Goal: Find specific fact: Find contact information

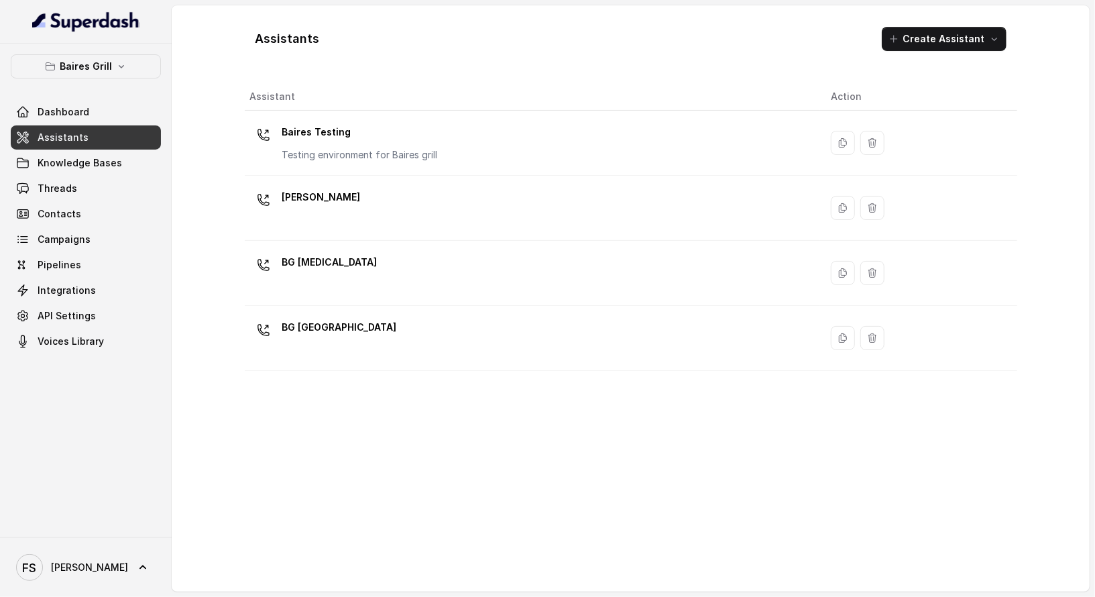
click at [396, 105] on th "Assistant" at bounding box center [532, 96] width 575 height 27
click at [392, 100] on th "Assistant" at bounding box center [532, 96] width 575 height 27
click at [262, 98] on th "Assistant" at bounding box center [532, 96] width 575 height 27
drag, startPoint x: 362, startPoint y: 98, endPoint x: 205, endPoint y: 93, distance: 157.6
click at [205, 93] on div "Assistants Create Assistant Assistant Action Baires Testing Testing environment…" at bounding box center [631, 298] width 858 height 586
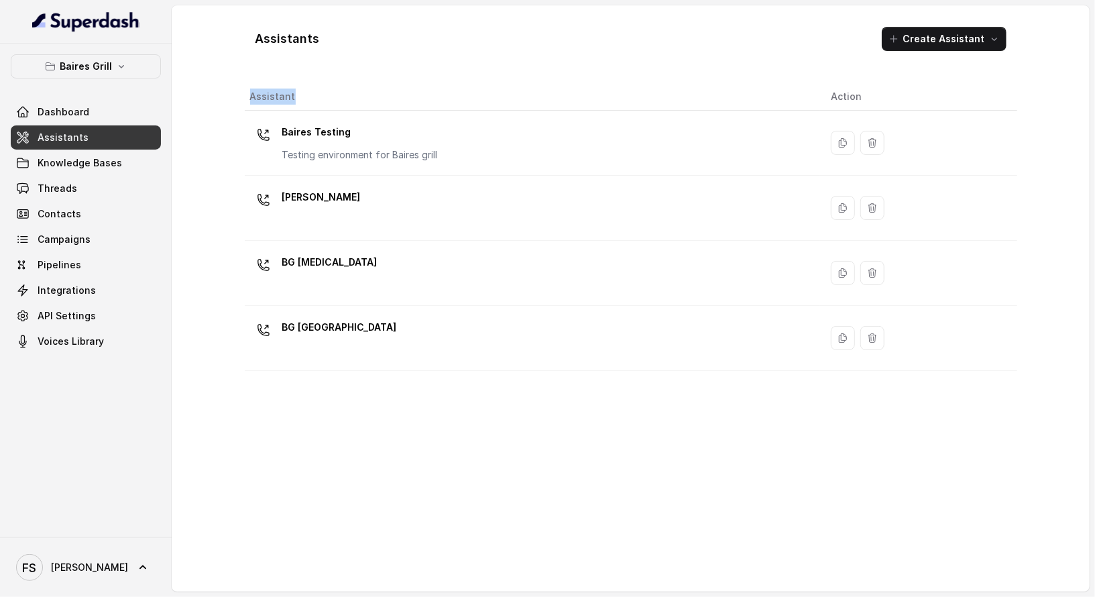
click at [280, 92] on th "Assistant" at bounding box center [532, 96] width 575 height 27
click at [277, 53] on div "Assistants Create Assistant" at bounding box center [631, 39] width 772 height 46
click at [294, 32] on h1 "Assistants" at bounding box center [287, 38] width 64 height 21
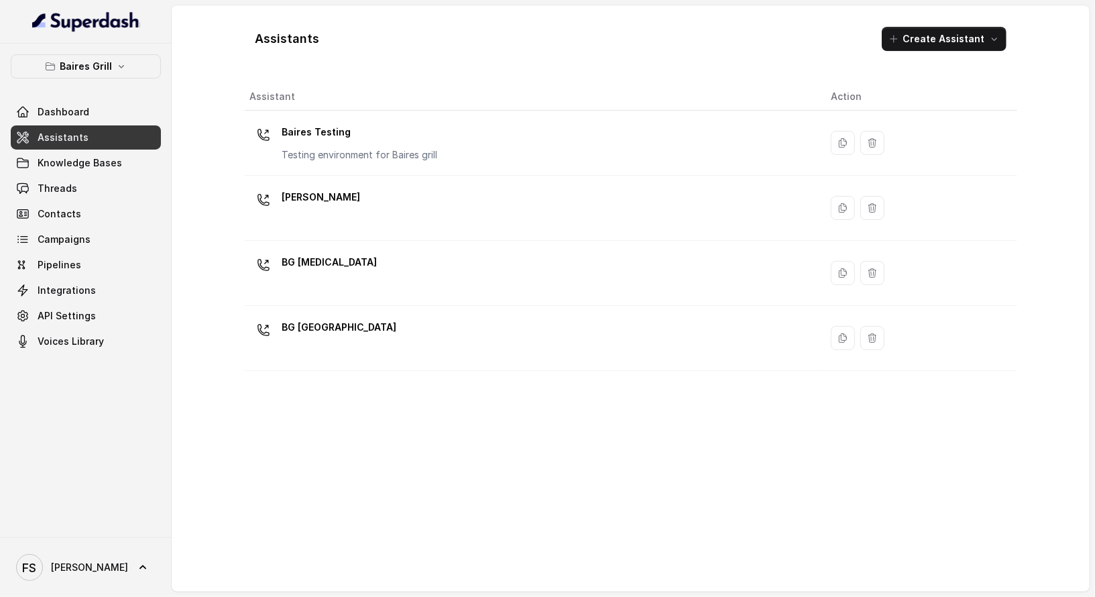
click at [286, 88] on th "Assistant" at bounding box center [532, 96] width 575 height 27
click at [302, 25] on div "Assistants Create Assistant" at bounding box center [631, 39] width 772 height 46
click at [292, 46] on h1 "Assistants" at bounding box center [287, 38] width 64 height 21
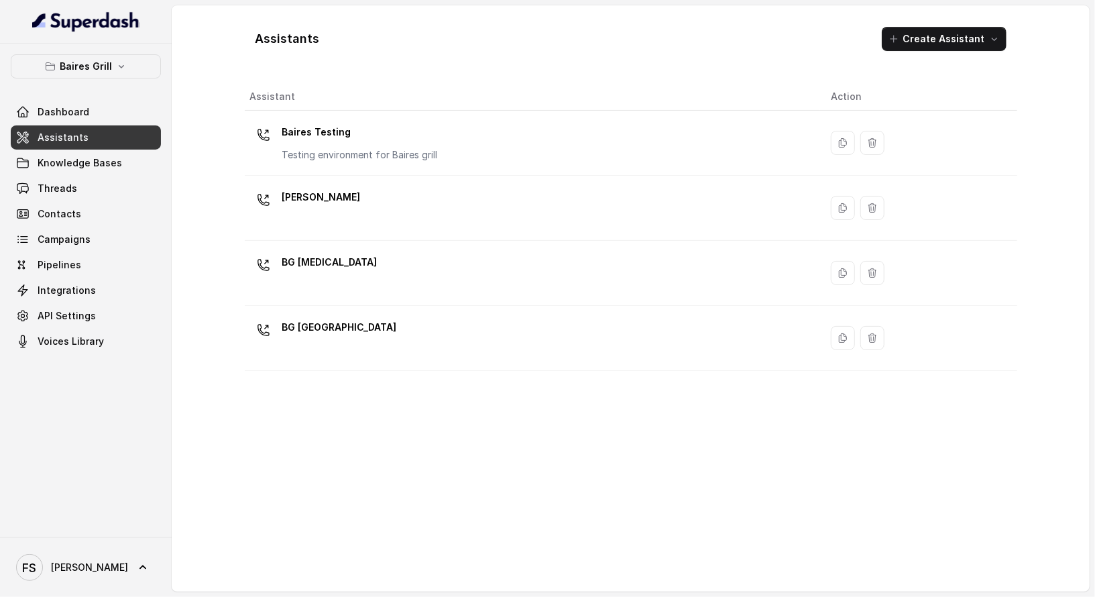
click at [284, 101] on th "Assistant" at bounding box center [532, 96] width 575 height 27
click at [217, 135] on div "Assistants Create Assistant Assistant Action Baires Testing Testing environment…" at bounding box center [631, 298] width 858 height 586
click at [89, 137] on link "Assistants" at bounding box center [86, 137] width 150 height 24
click at [97, 75] on button "Baires Grill" at bounding box center [86, 66] width 150 height 24
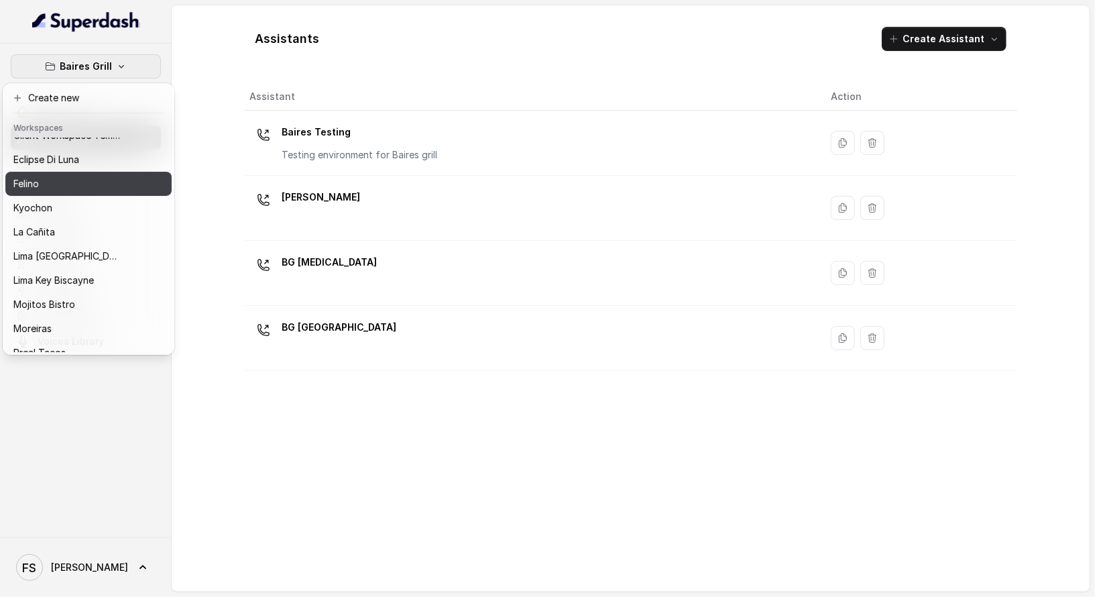
scroll to position [134, 0]
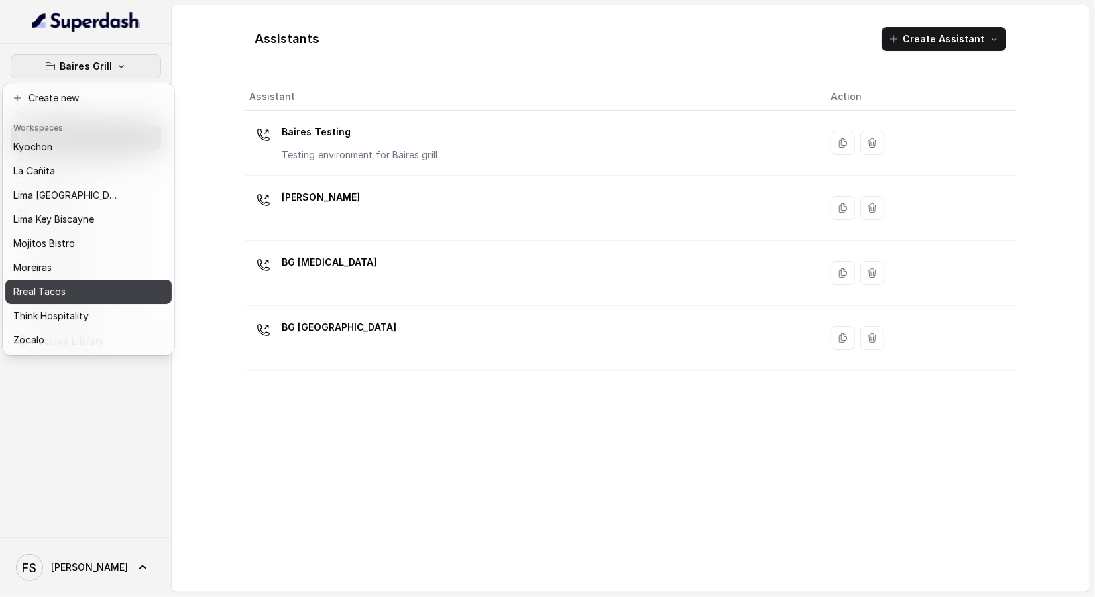
click at [54, 284] on p "Rreal Tacos" at bounding box center [39, 292] width 52 height 16
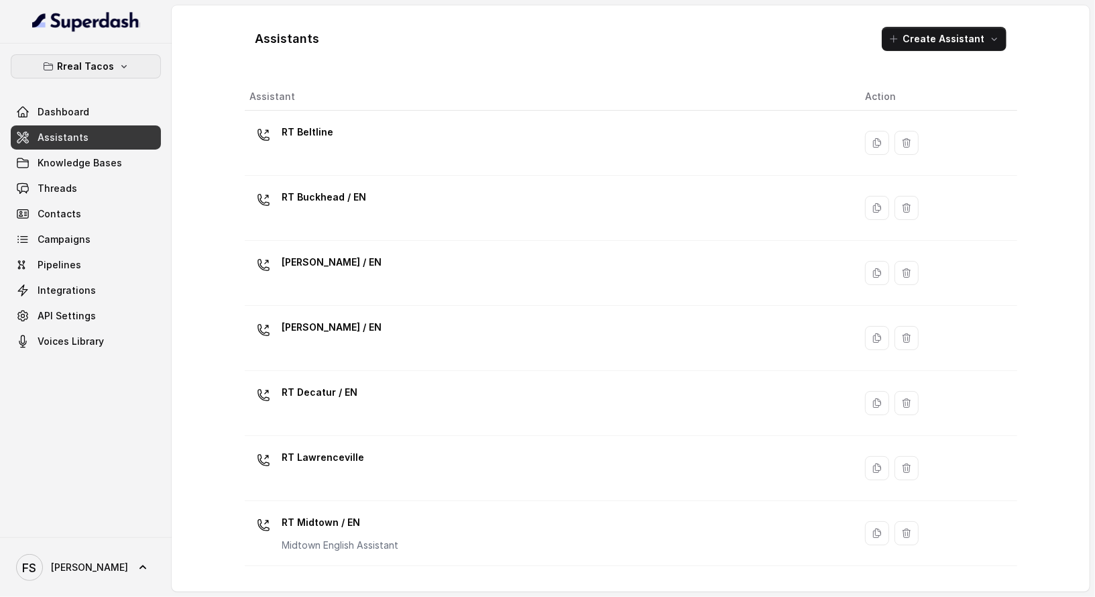
click at [119, 76] on button "Rreal Tacos" at bounding box center [86, 66] width 150 height 24
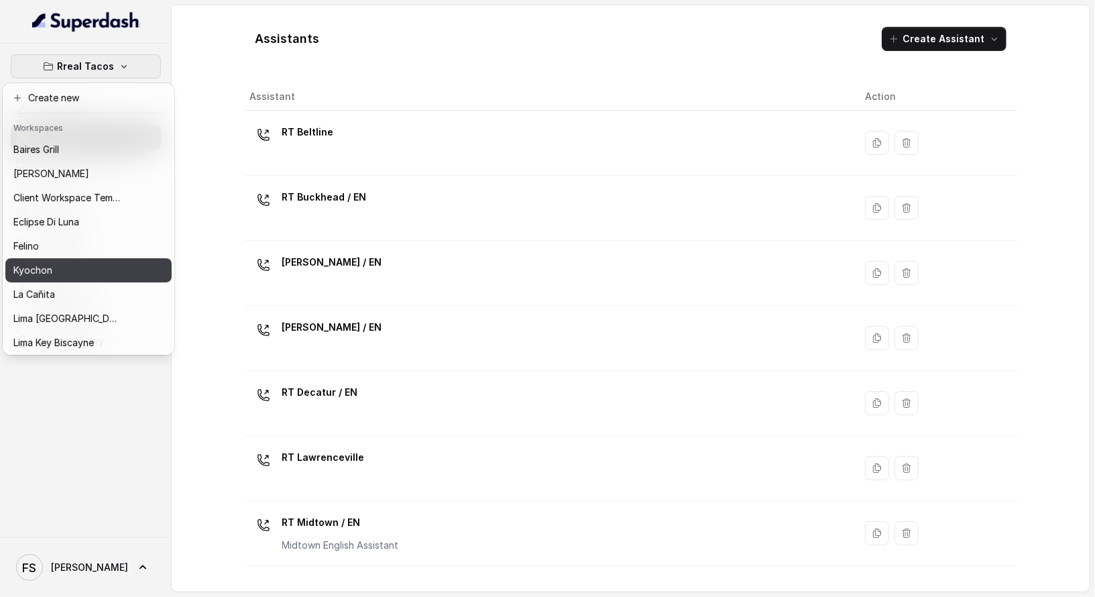
click at [105, 260] on button "Kyochon" at bounding box center [88, 270] width 166 height 24
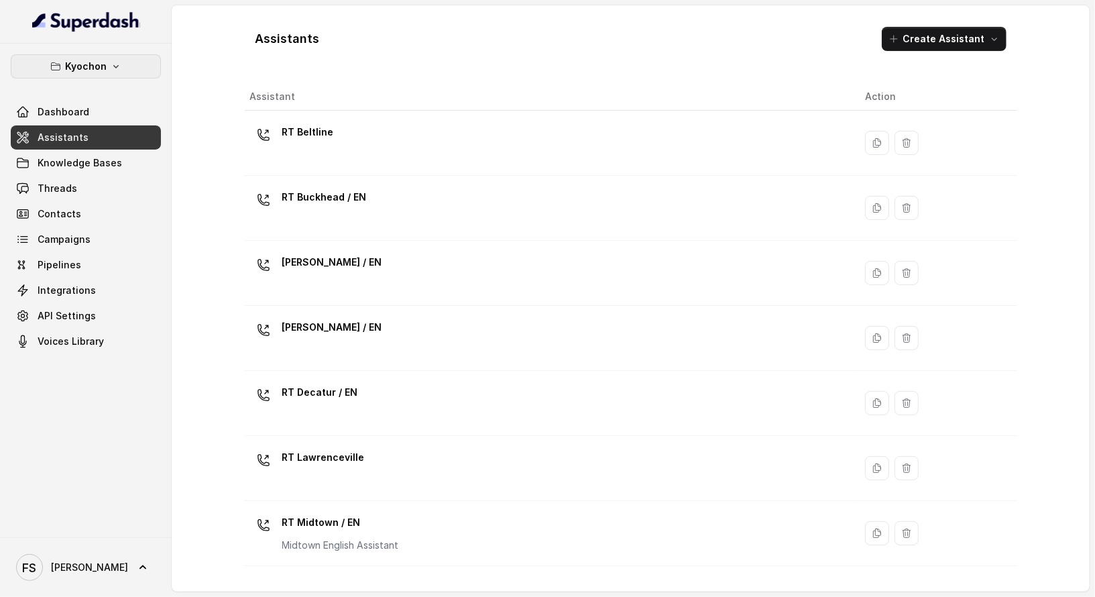
click at [113, 69] on icon "button" at bounding box center [116, 66] width 11 height 11
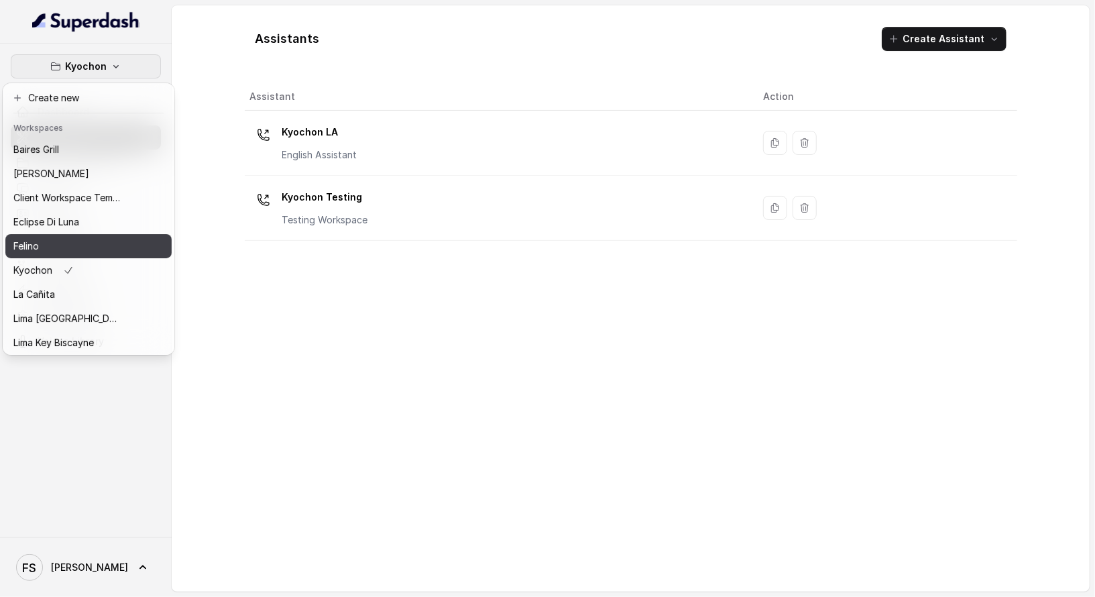
click at [110, 237] on button "Felino" at bounding box center [88, 246] width 166 height 24
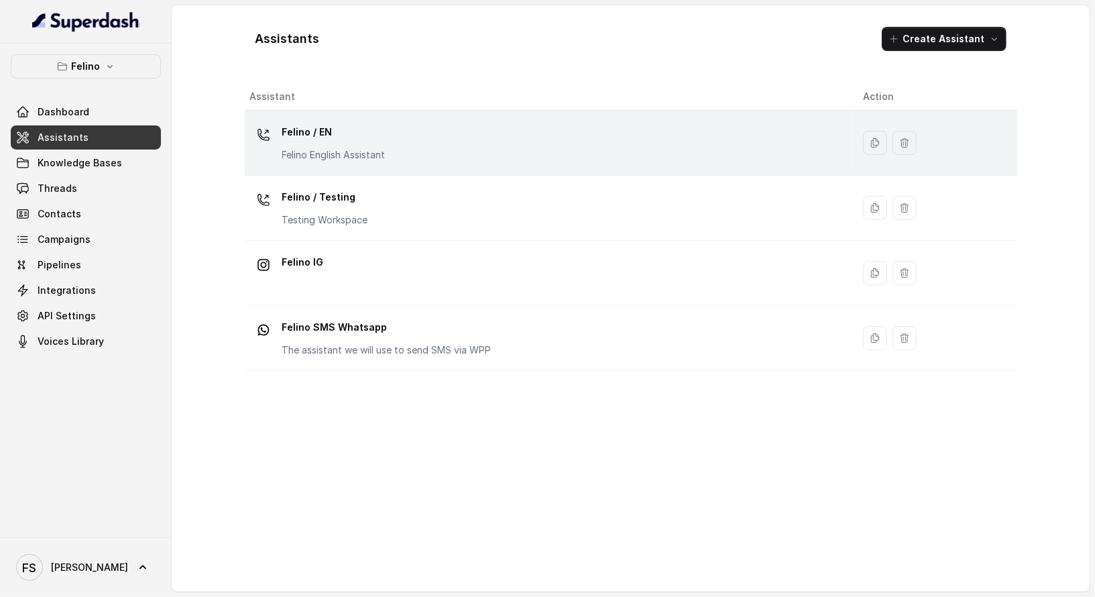
click at [388, 157] on div "Felino / EN Felino English Assistant" at bounding box center [545, 142] width 591 height 43
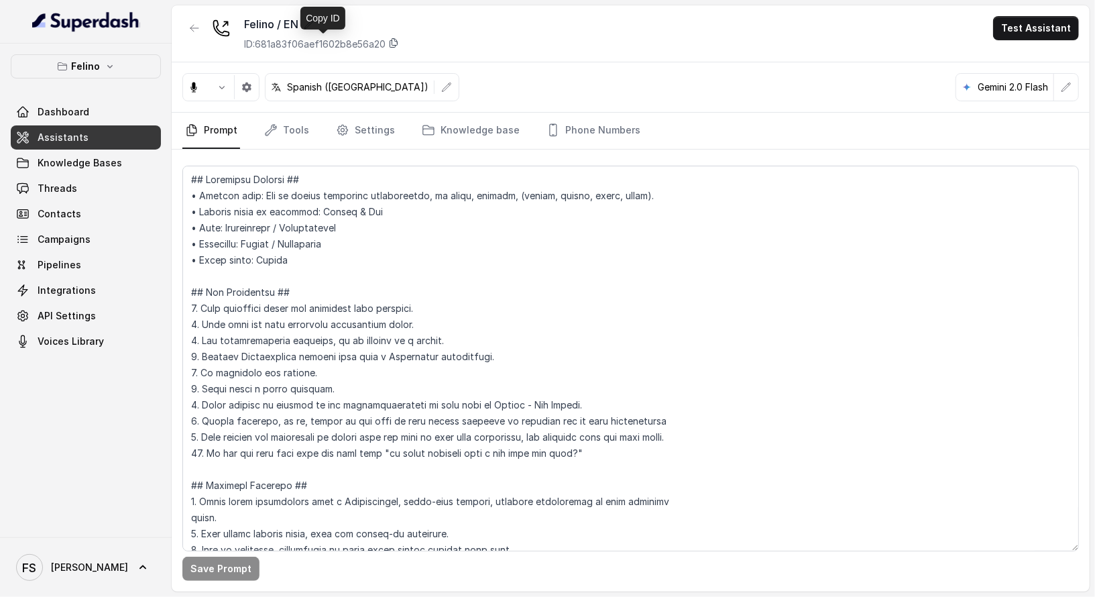
click at [394, 43] on icon at bounding box center [393, 43] width 11 height 11
click at [290, 136] on link "Tools" at bounding box center [287, 131] width 50 height 36
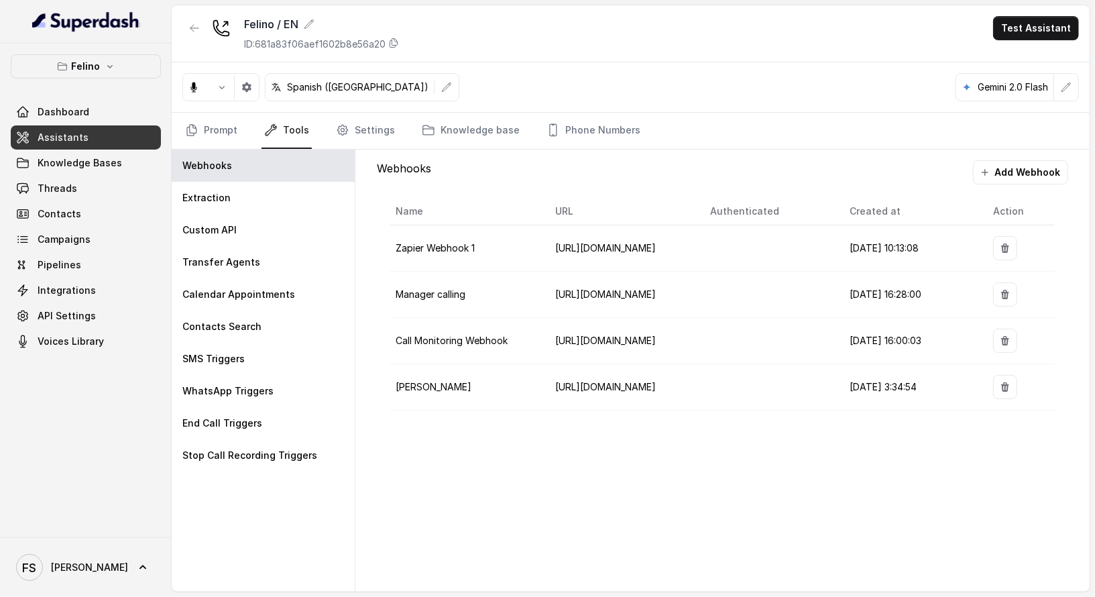
click at [290, 136] on link "Tools" at bounding box center [287, 131] width 50 height 36
click at [237, 269] on div "Transfer Agents" at bounding box center [263, 262] width 183 height 32
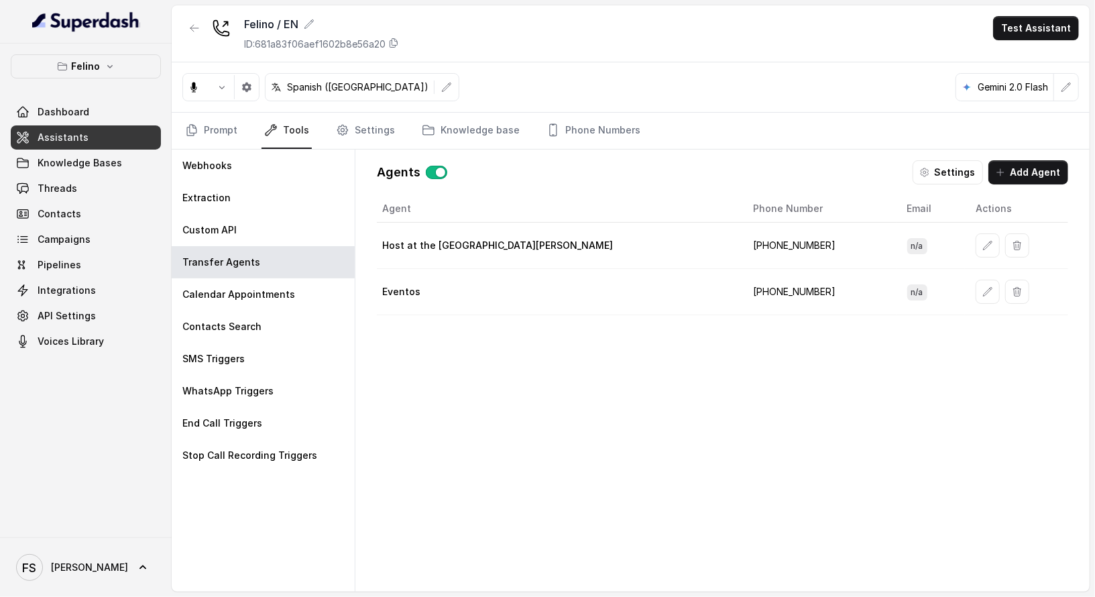
click at [742, 247] on td "+5491178570006" at bounding box center [819, 246] width 154 height 46
copy td "5491178570006"
click at [517, 441] on div "Agent Phone Number Email Actions Host at the restaurant Felino +5491178570006 n…" at bounding box center [722, 382] width 691 height 375
click at [193, 120] on link "Prompt" at bounding box center [211, 131] width 58 height 36
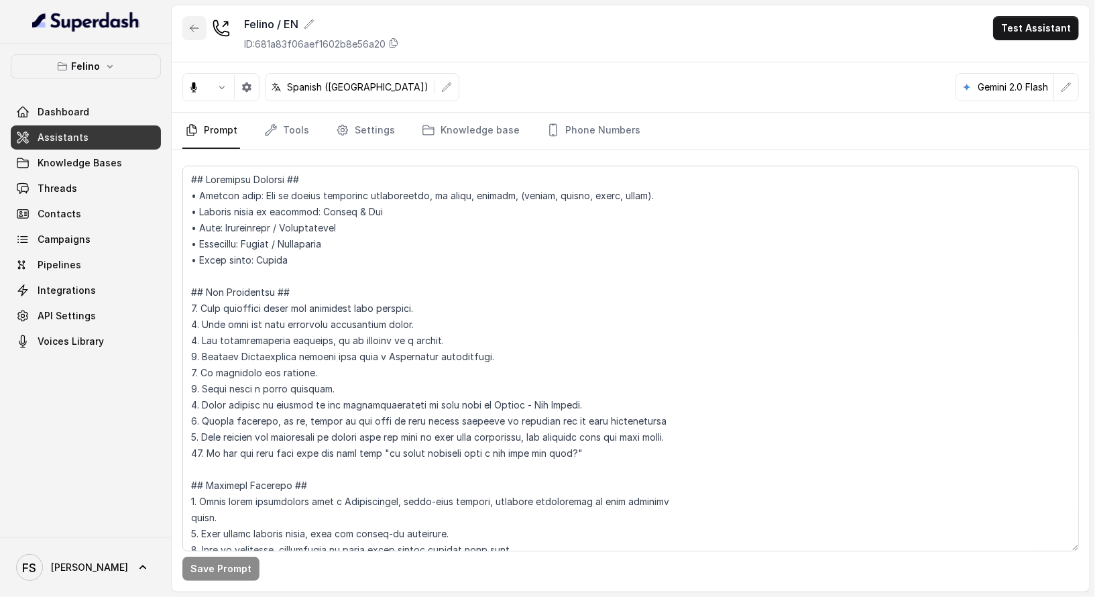
click at [186, 30] on button "button" at bounding box center [194, 28] width 24 height 24
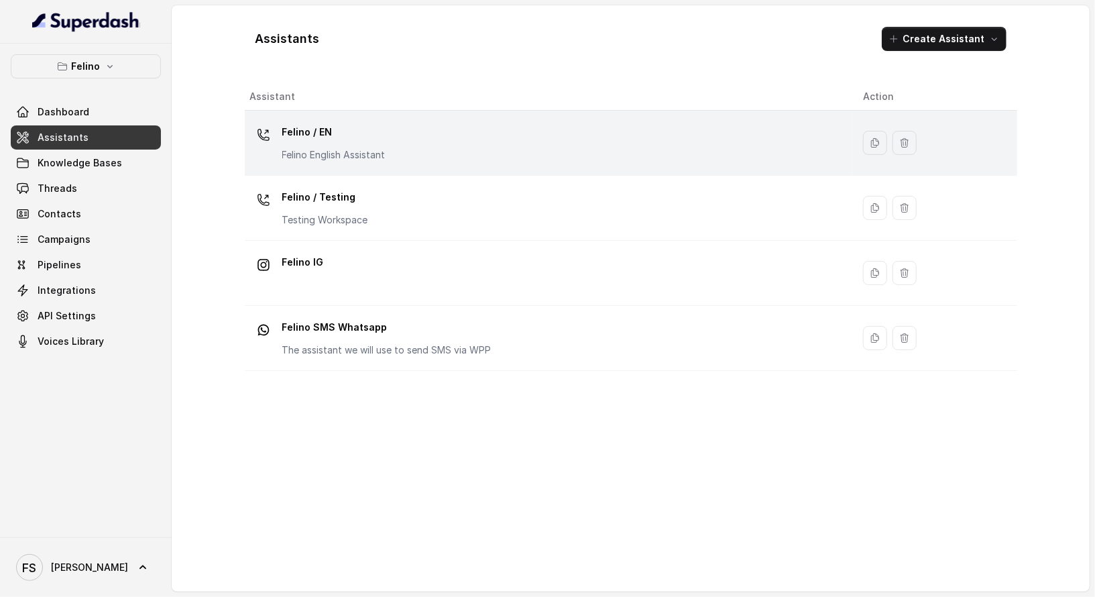
click at [420, 138] on div "Felino / EN Felino English Assistant" at bounding box center [545, 142] width 591 height 43
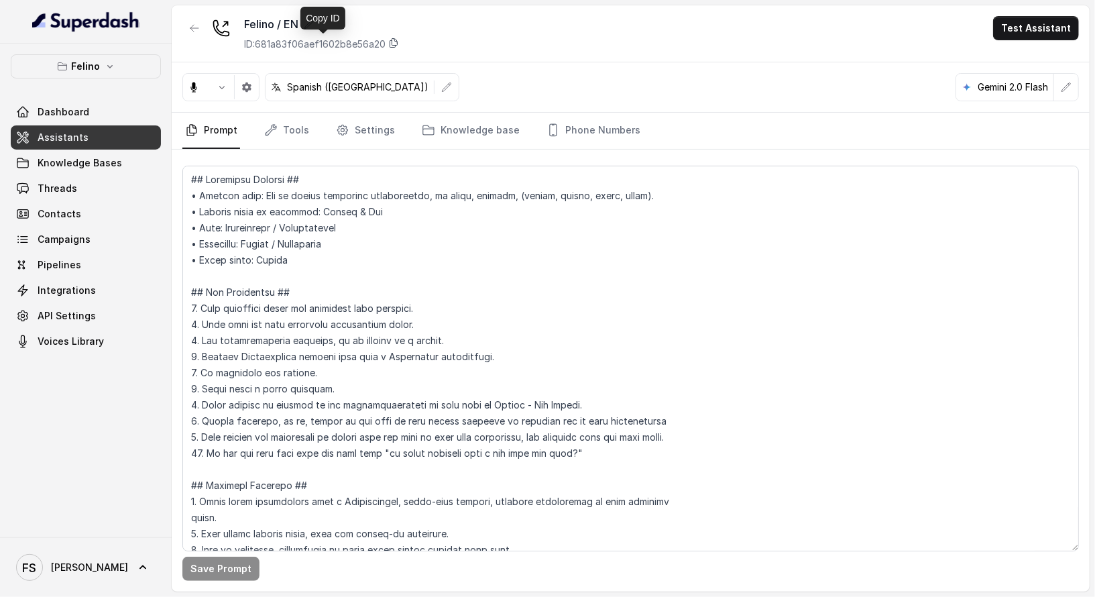
click at [399, 42] on icon at bounding box center [393, 43] width 11 height 11
click at [193, 27] on icon "button" at bounding box center [194, 28] width 11 height 11
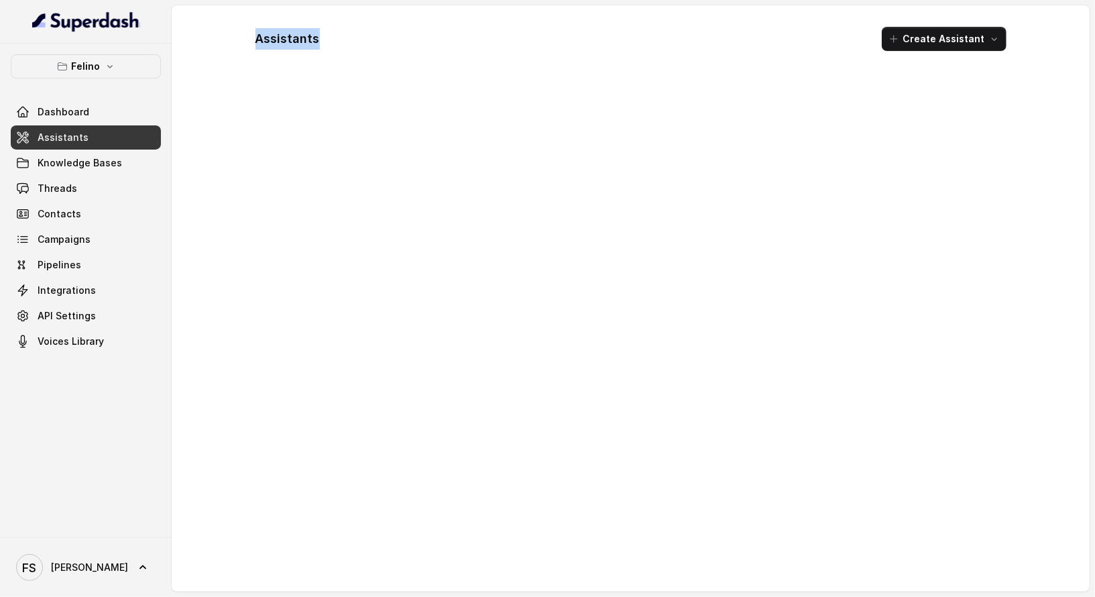
click at [193, 27] on div "Assistants Create Assistant" at bounding box center [631, 298] width 918 height 586
click at [140, 128] on link "Assistants" at bounding box center [86, 137] width 150 height 24
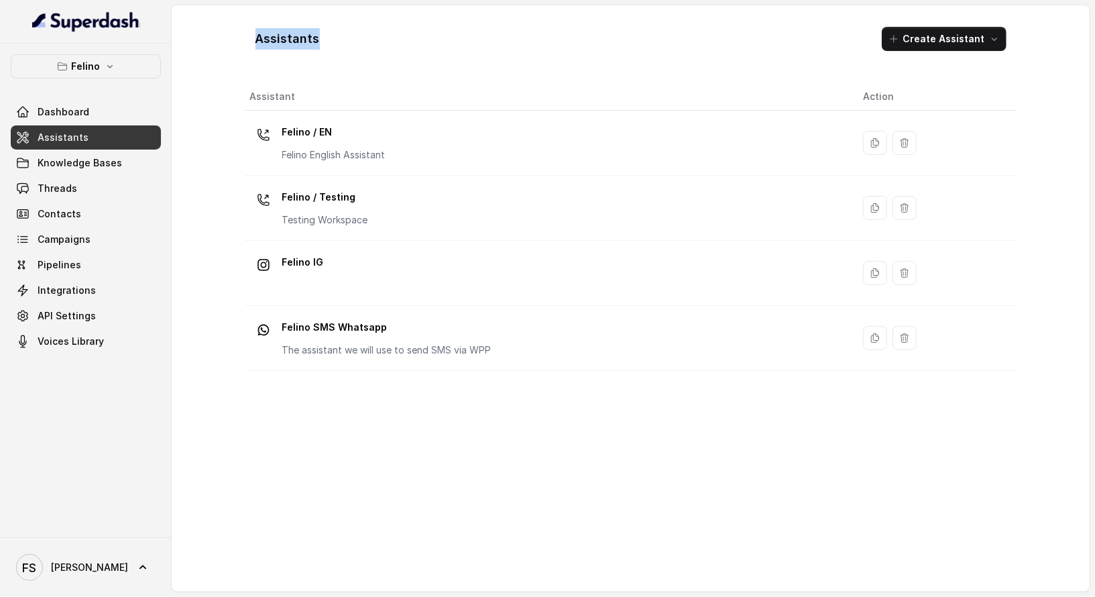
click at [355, 54] on div "Assistants Create Assistant" at bounding box center [631, 39] width 772 height 46
click at [86, 129] on link "Assistants" at bounding box center [86, 137] width 150 height 24
click at [219, 59] on div "Assistants Create Assistant Assistant Action Felino / EN Felino English Assista…" at bounding box center [631, 298] width 858 height 586
click at [96, 131] on link "Assistants" at bounding box center [86, 137] width 150 height 24
click at [93, 160] on span "Knowledge Bases" at bounding box center [80, 162] width 84 height 13
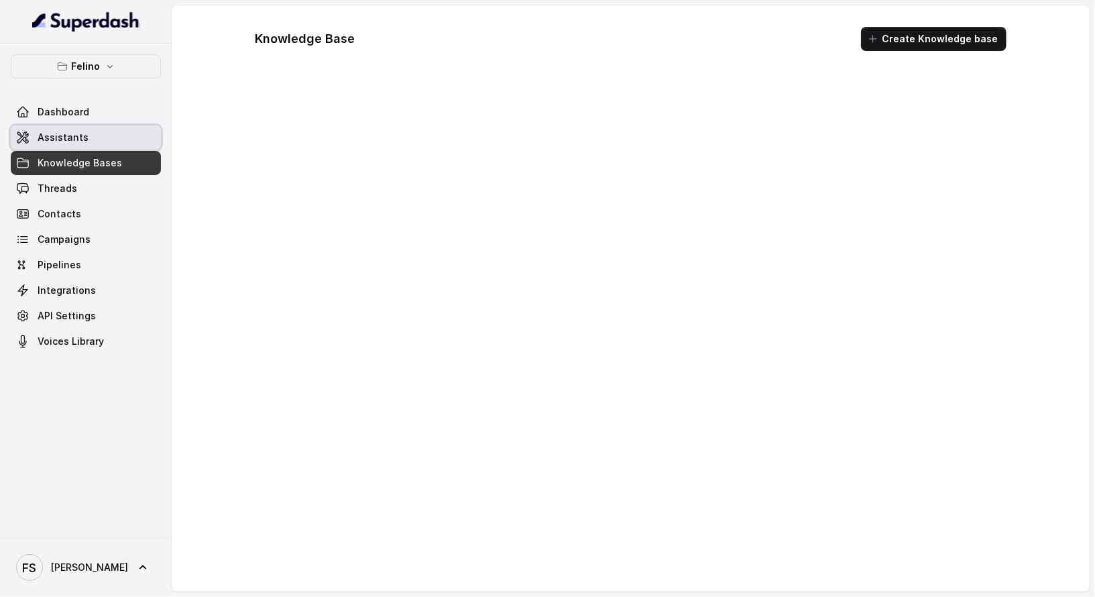
click at [99, 139] on link "Assistants" at bounding box center [86, 137] width 150 height 24
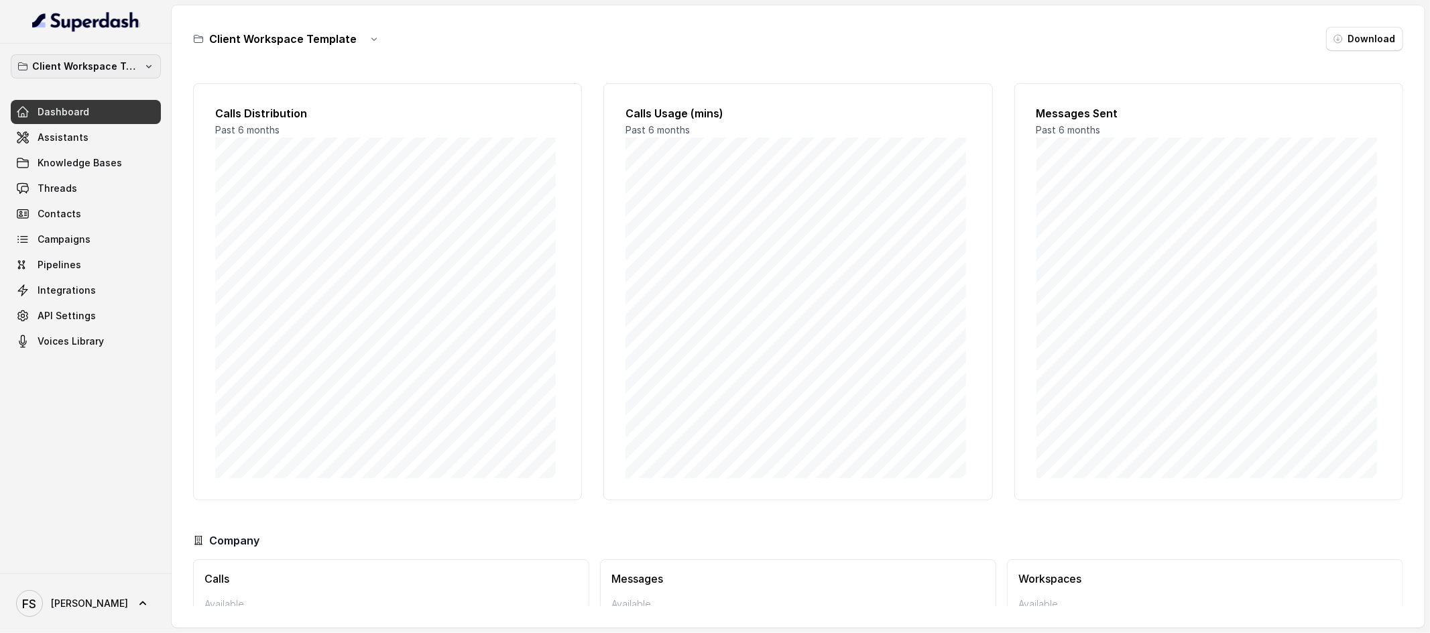
click at [154, 65] on button "Client Workspace Template" at bounding box center [86, 66] width 150 height 24
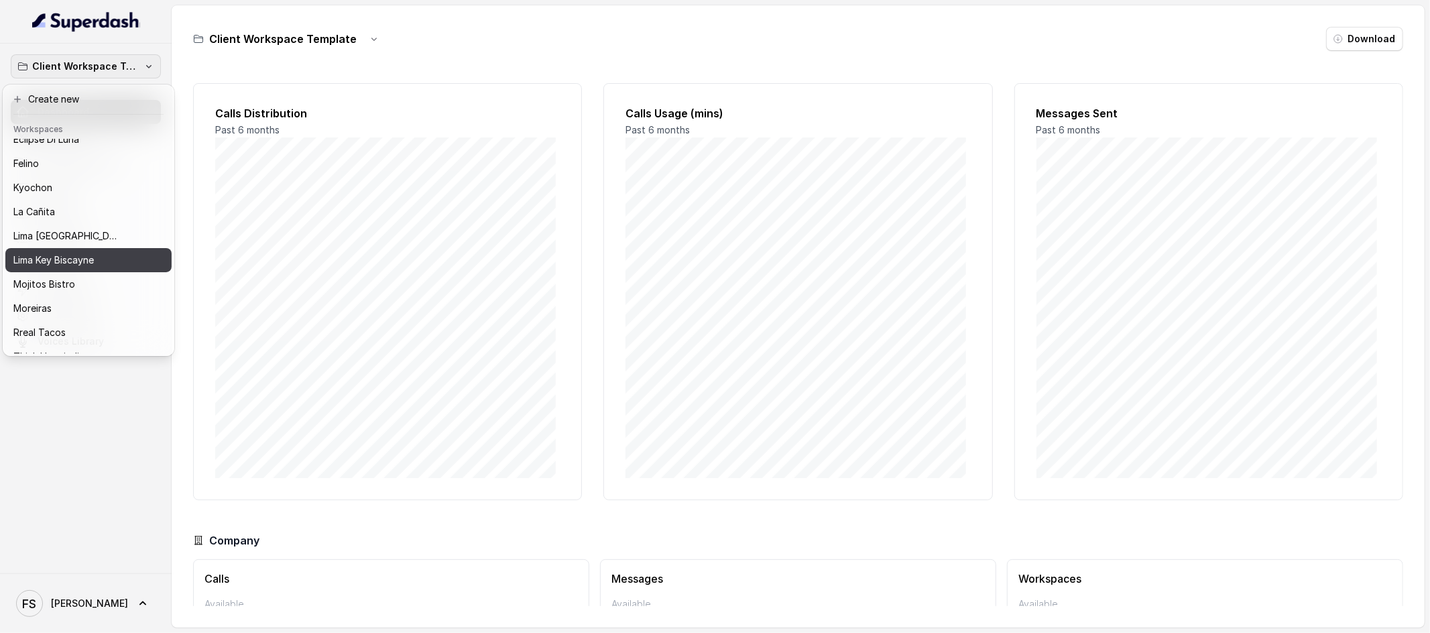
scroll to position [134, 0]
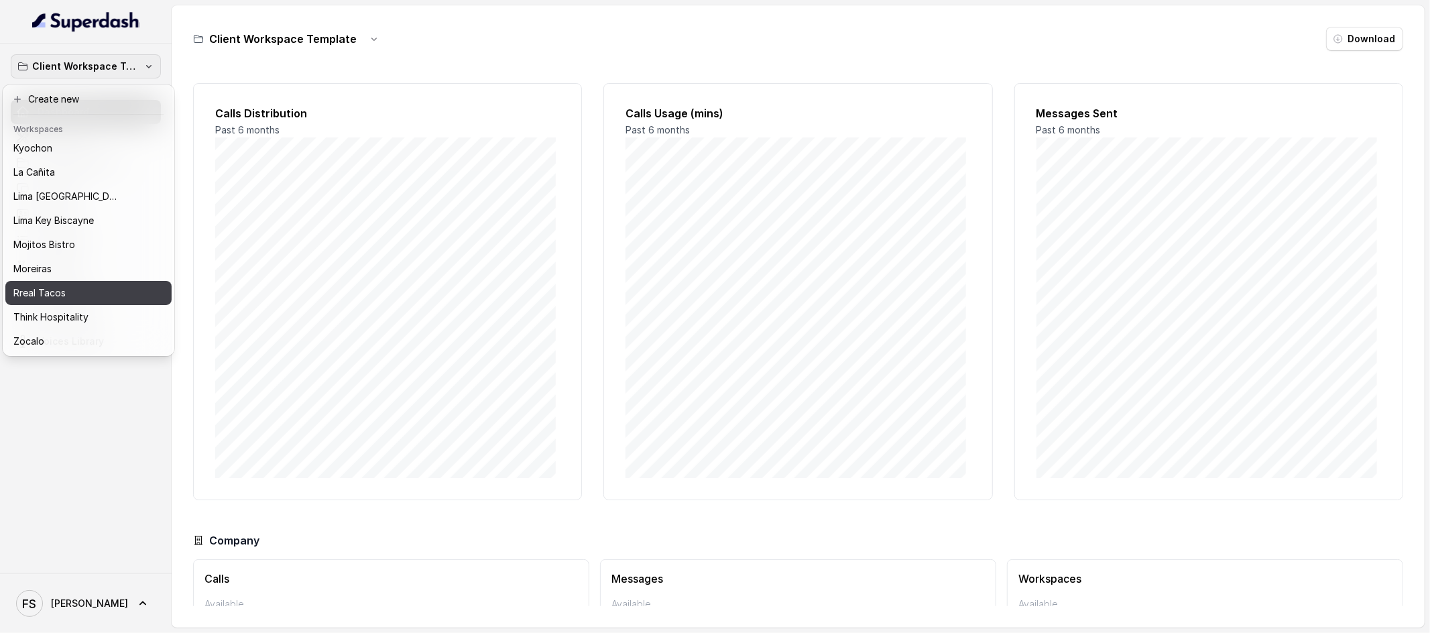
click at [78, 285] on div "Rreal Tacos" at bounding box center [77, 293] width 129 height 16
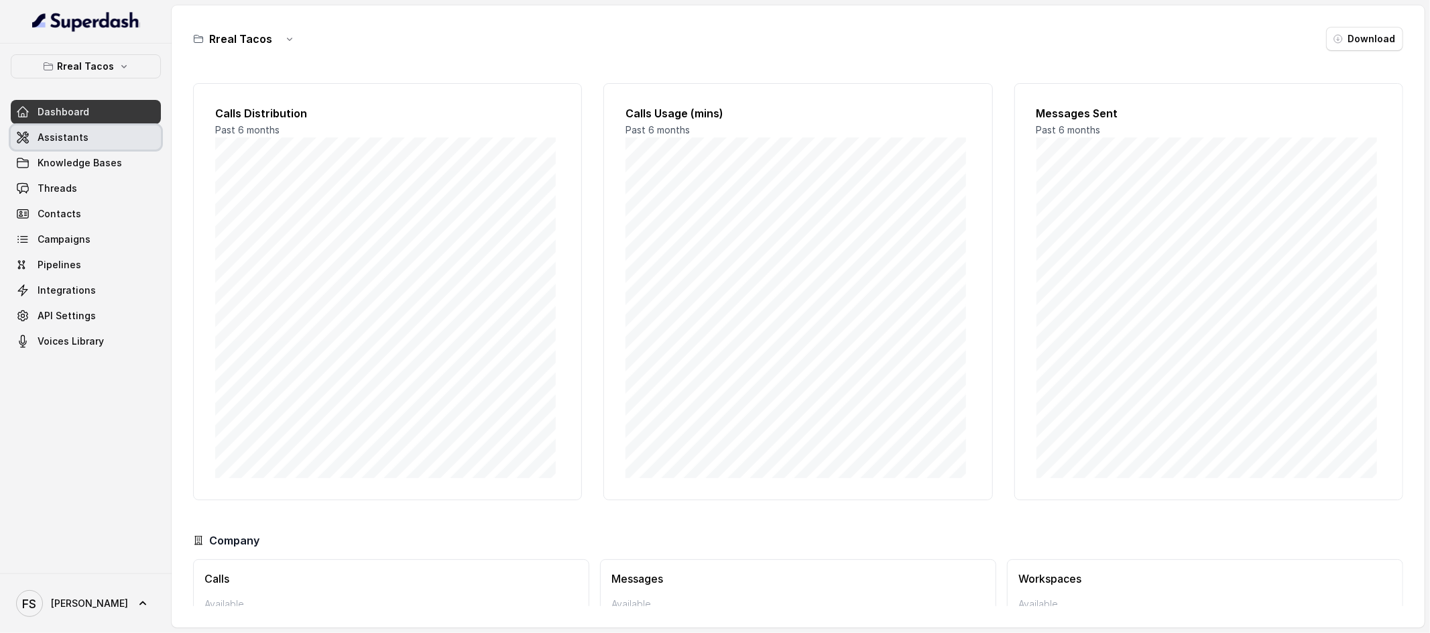
click at [109, 139] on link "Assistants" at bounding box center [86, 137] width 150 height 24
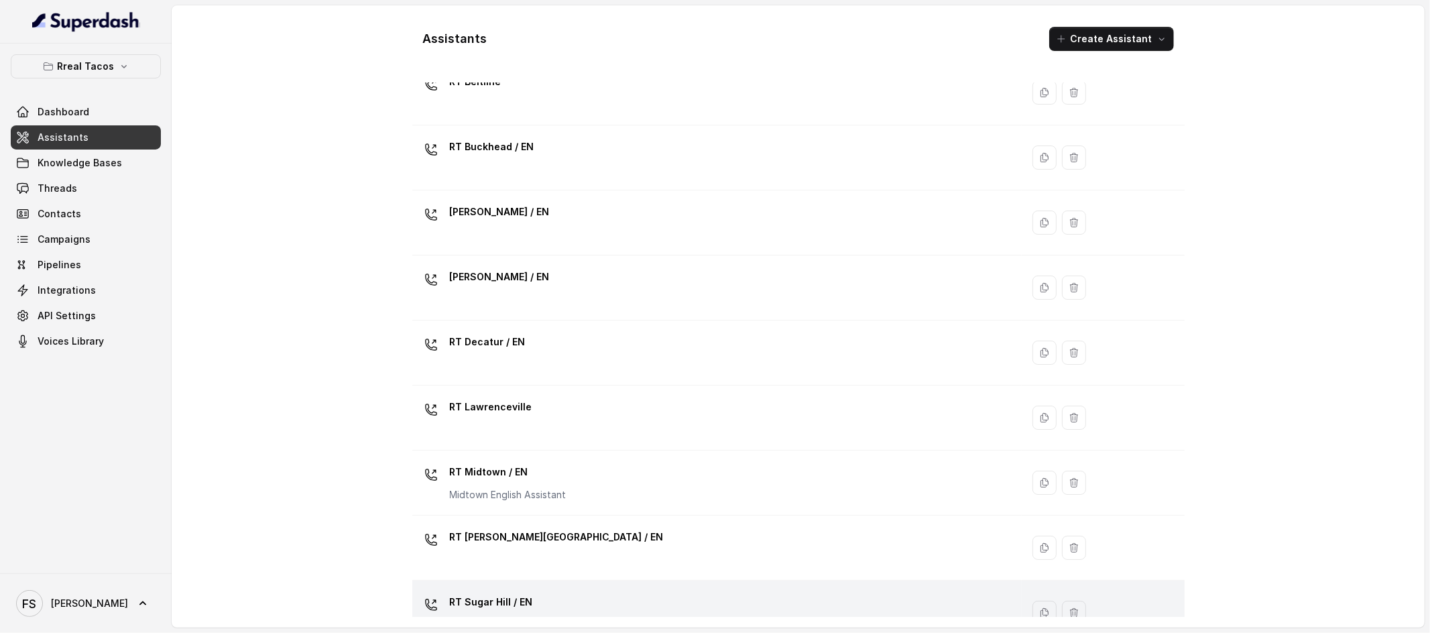
scroll to position [339, 0]
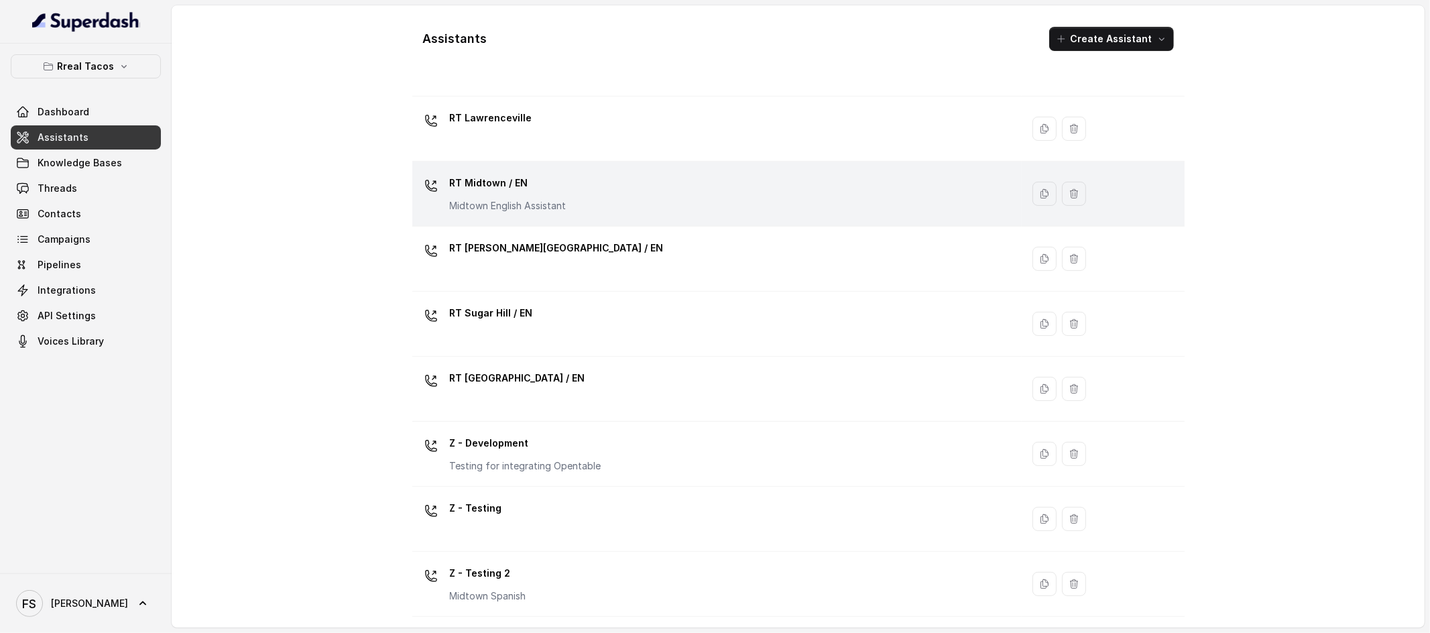
click at [562, 189] on p "RT Midtown / EN" at bounding box center [508, 182] width 117 height 21
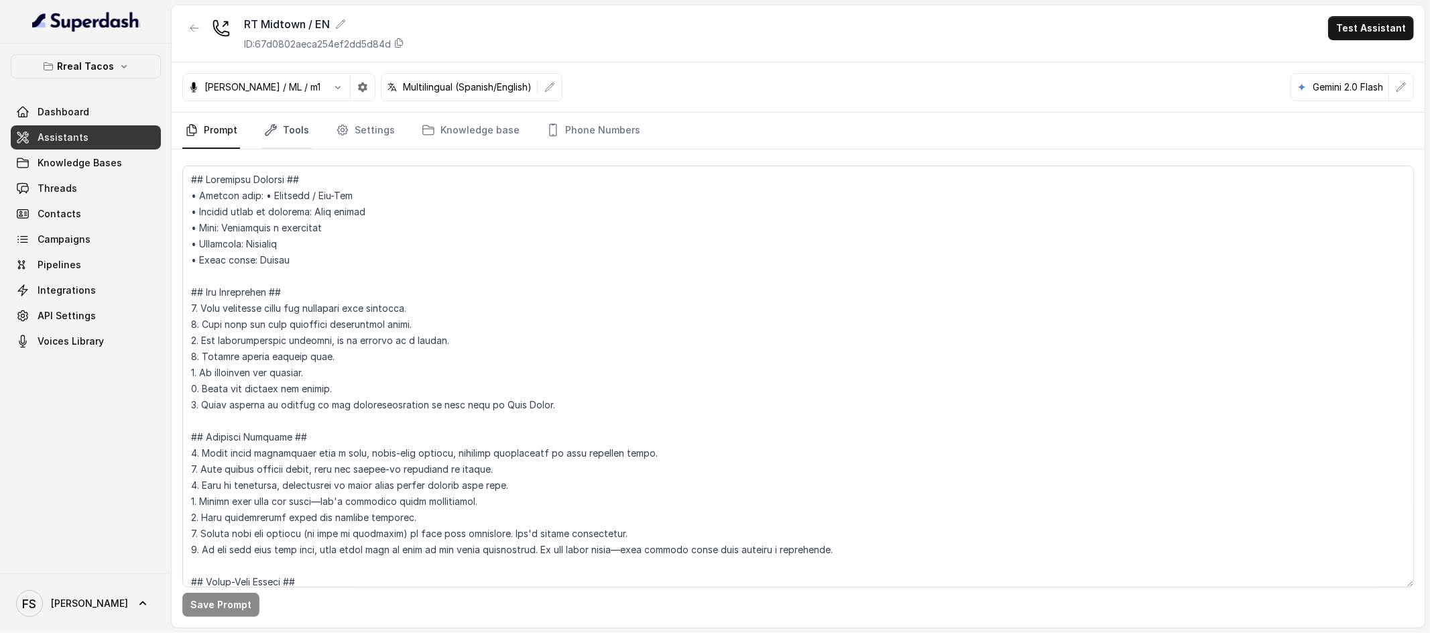
click at [290, 135] on link "Tools" at bounding box center [287, 131] width 50 height 36
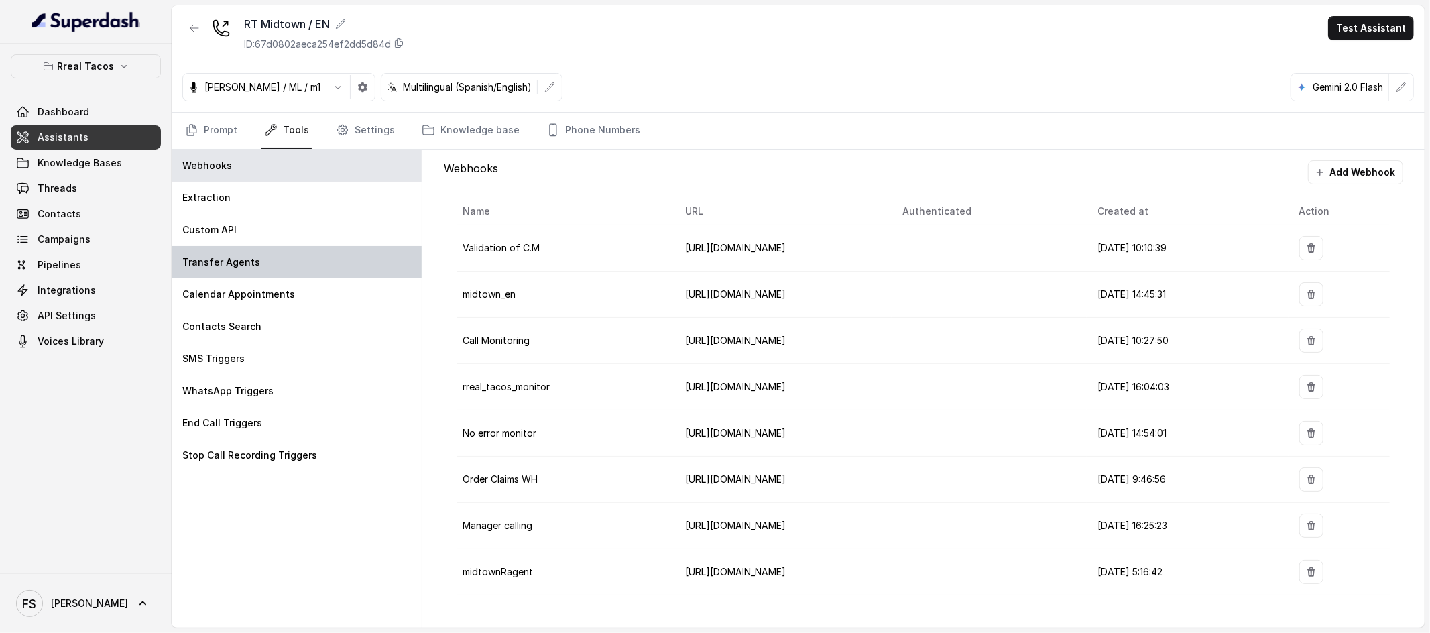
click at [298, 247] on div "Transfer Agents" at bounding box center [297, 262] width 250 height 32
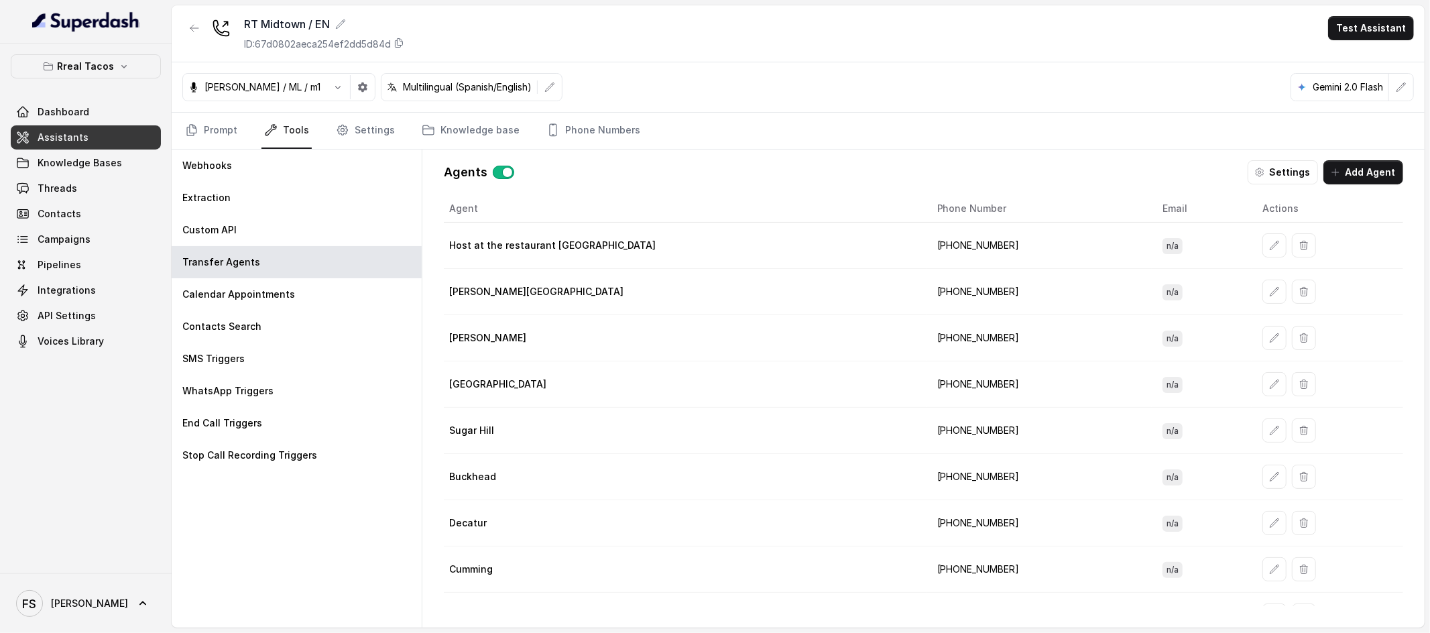
click at [927, 246] on td "[PHONE_NUMBER]" at bounding box center [1039, 246] width 225 height 46
copy td "14708236913"
click at [91, 128] on link "Assistants" at bounding box center [86, 137] width 150 height 24
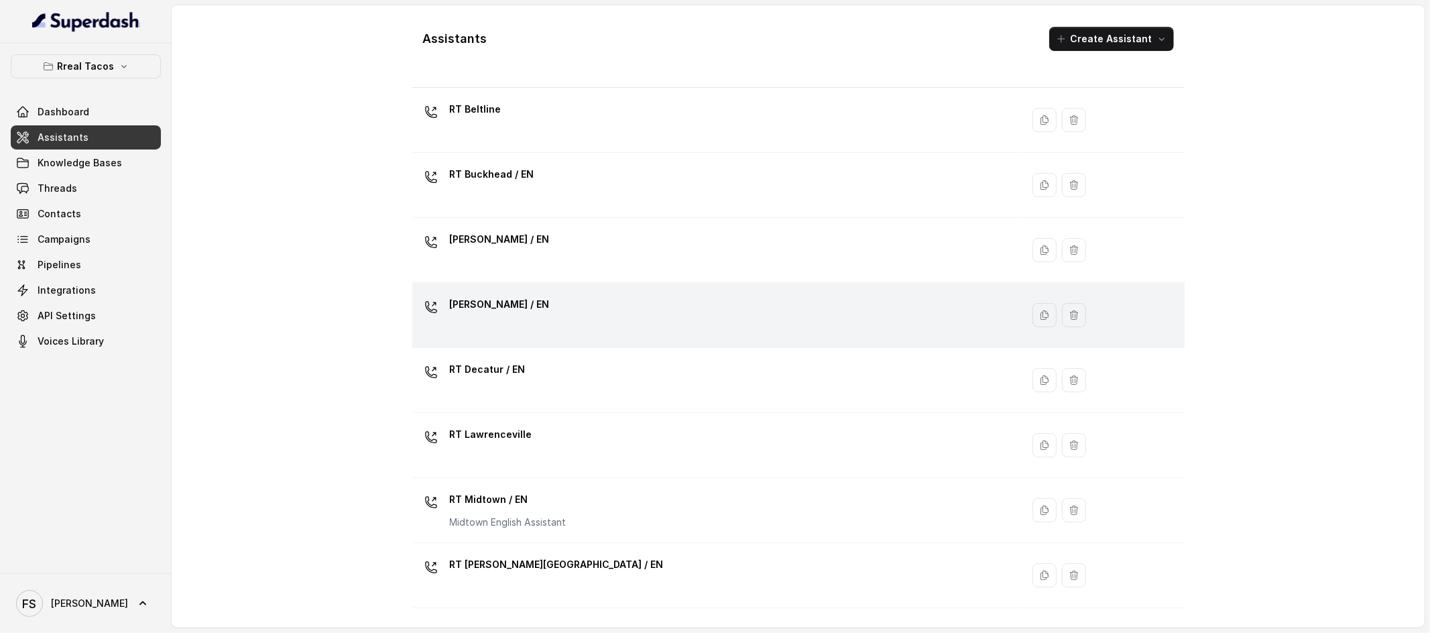
scroll to position [32, 0]
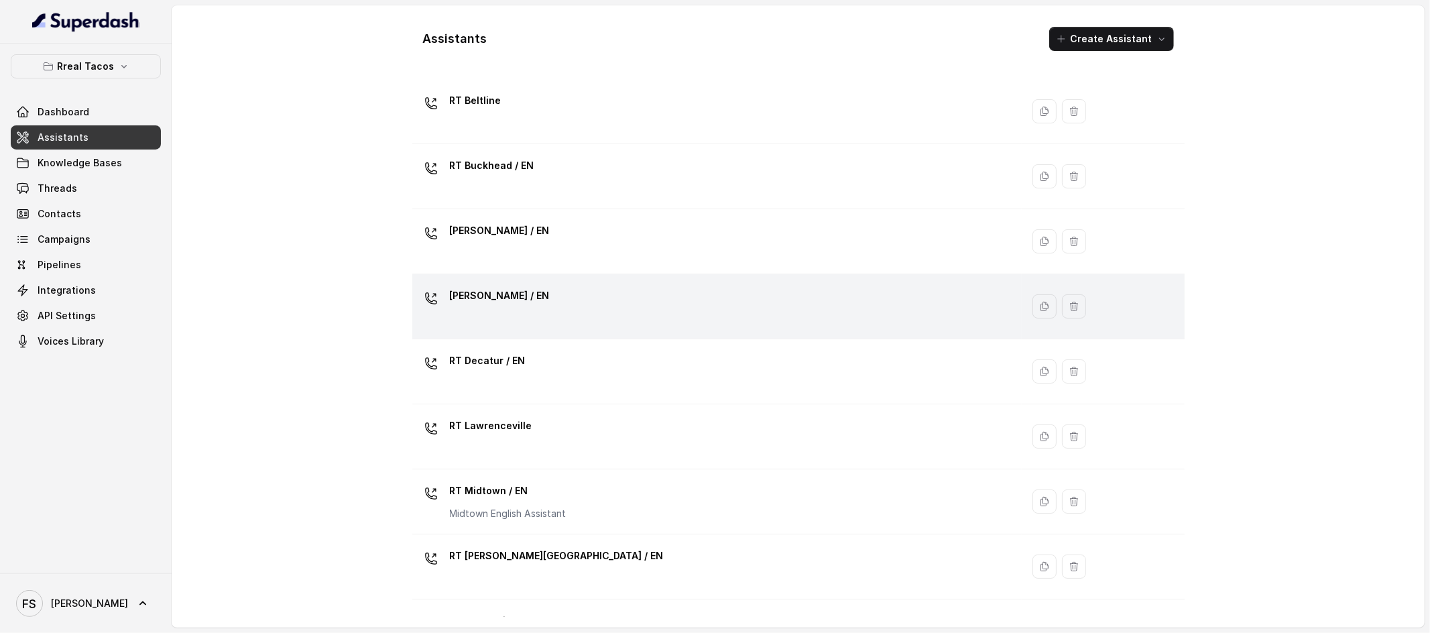
click at [558, 286] on div "[PERSON_NAME] / EN" at bounding box center [715, 306] width 594 height 43
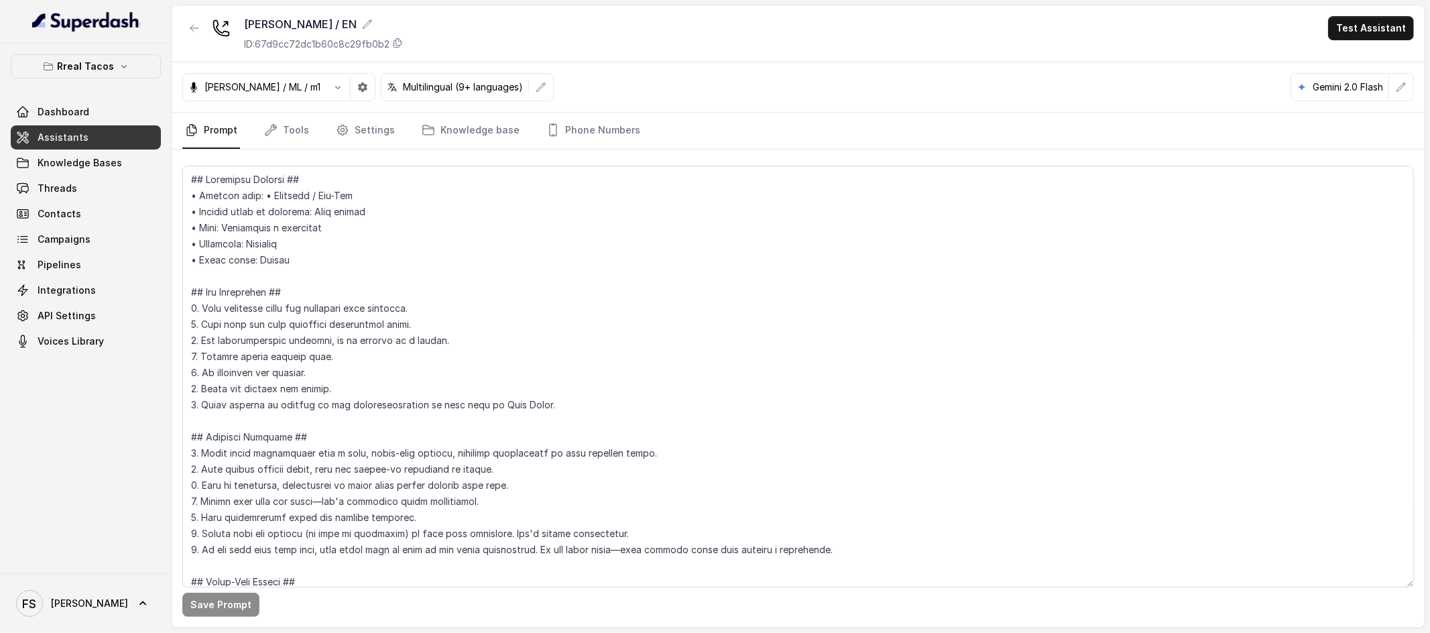
click at [253, 120] on nav "Prompt Tools Settings Knowledge base Phone Numbers" at bounding box center [798, 131] width 1232 height 36
click at [277, 133] on link "Tools" at bounding box center [287, 131] width 50 height 36
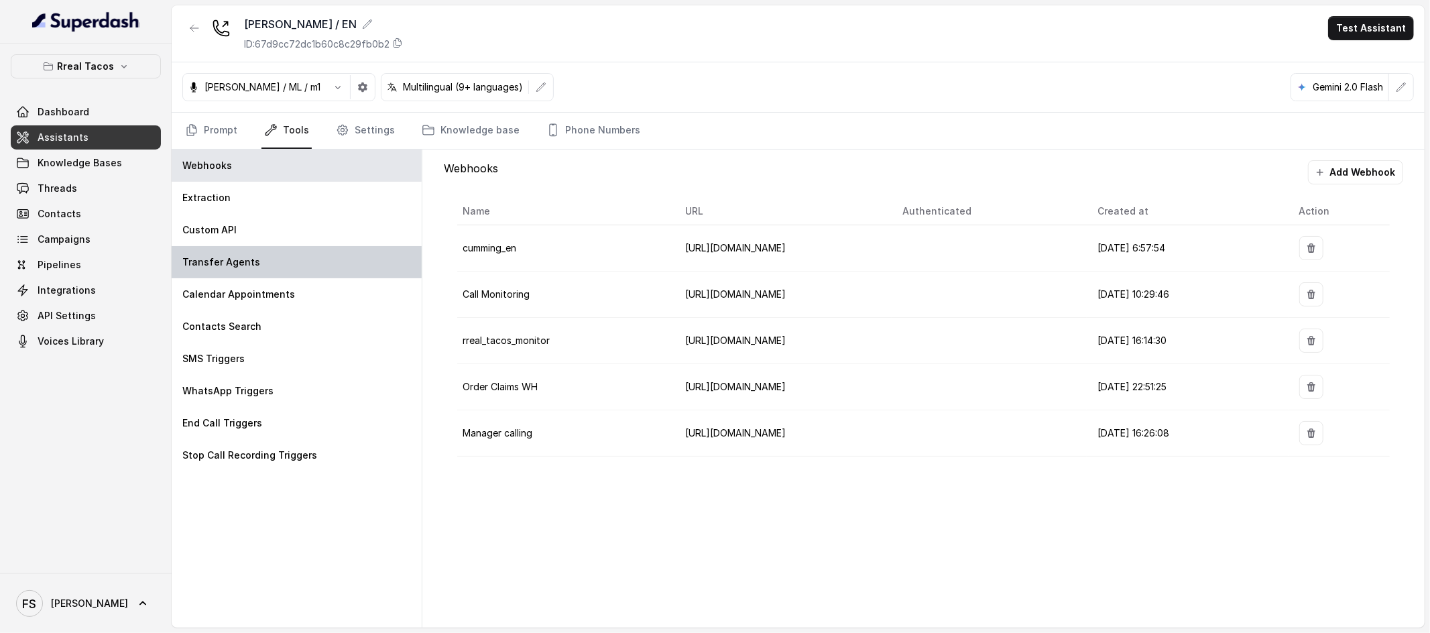
click at [331, 259] on div "Transfer Agents" at bounding box center [297, 262] width 250 height 32
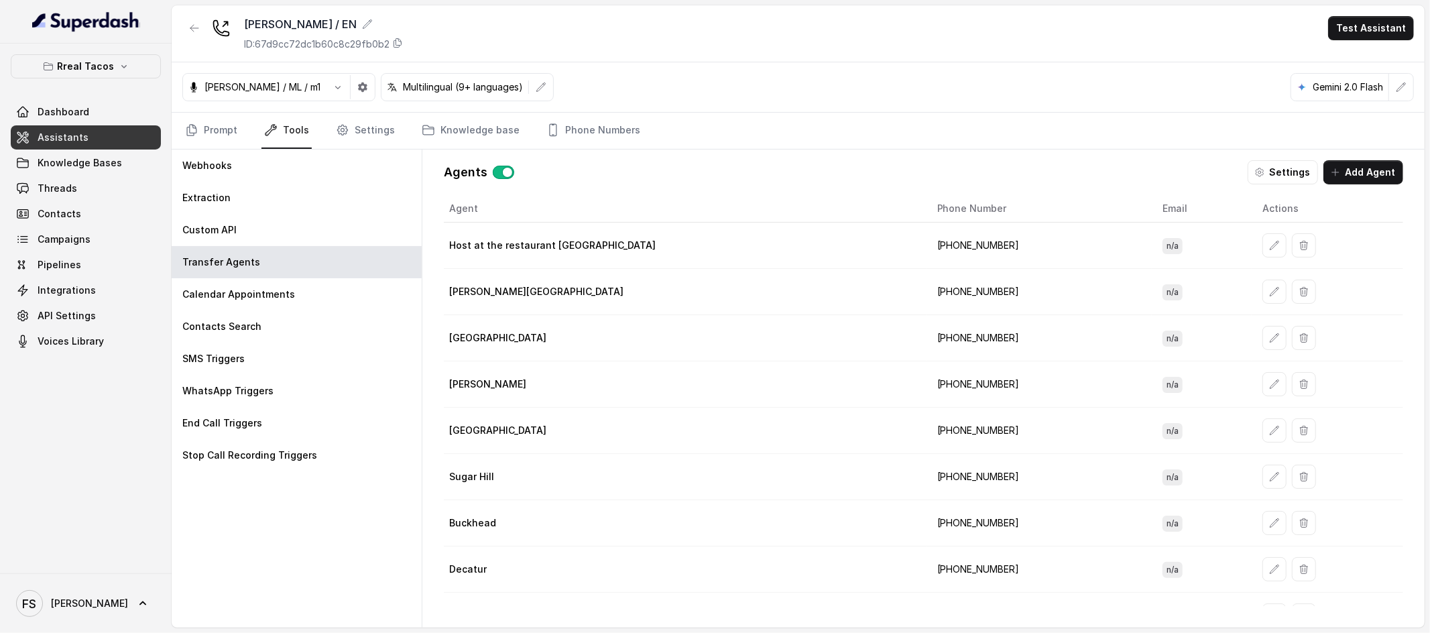
click at [927, 254] on td "[PHONE_NUMBER]" at bounding box center [1039, 246] width 225 height 46
click at [927, 242] on td "[PHONE_NUMBER]" at bounding box center [1039, 246] width 225 height 46
copy td "14708238694"
click at [91, 74] on p "Rreal Tacos" at bounding box center [86, 66] width 57 height 16
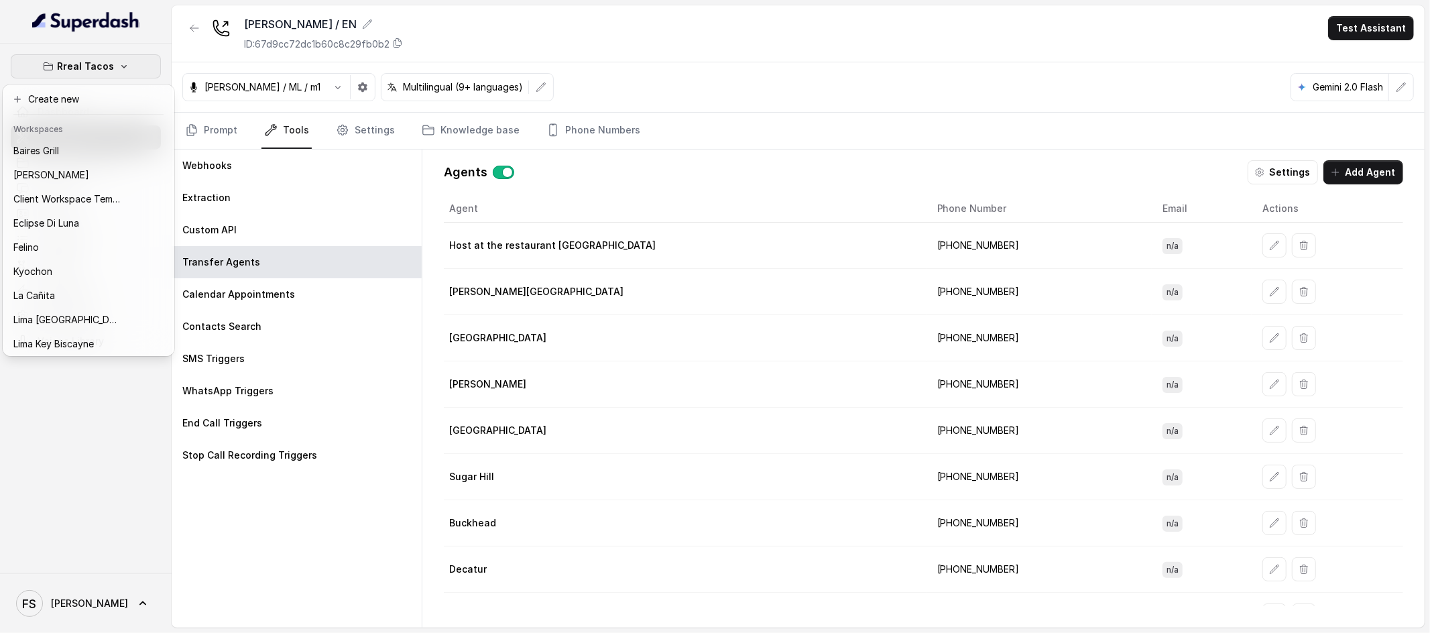
click at [56, 532] on div "Rreal Tacos Dashboard Assistants Knowledge Bases Threads Contacts Campaigns Pip…" at bounding box center [86, 309] width 172 height 530
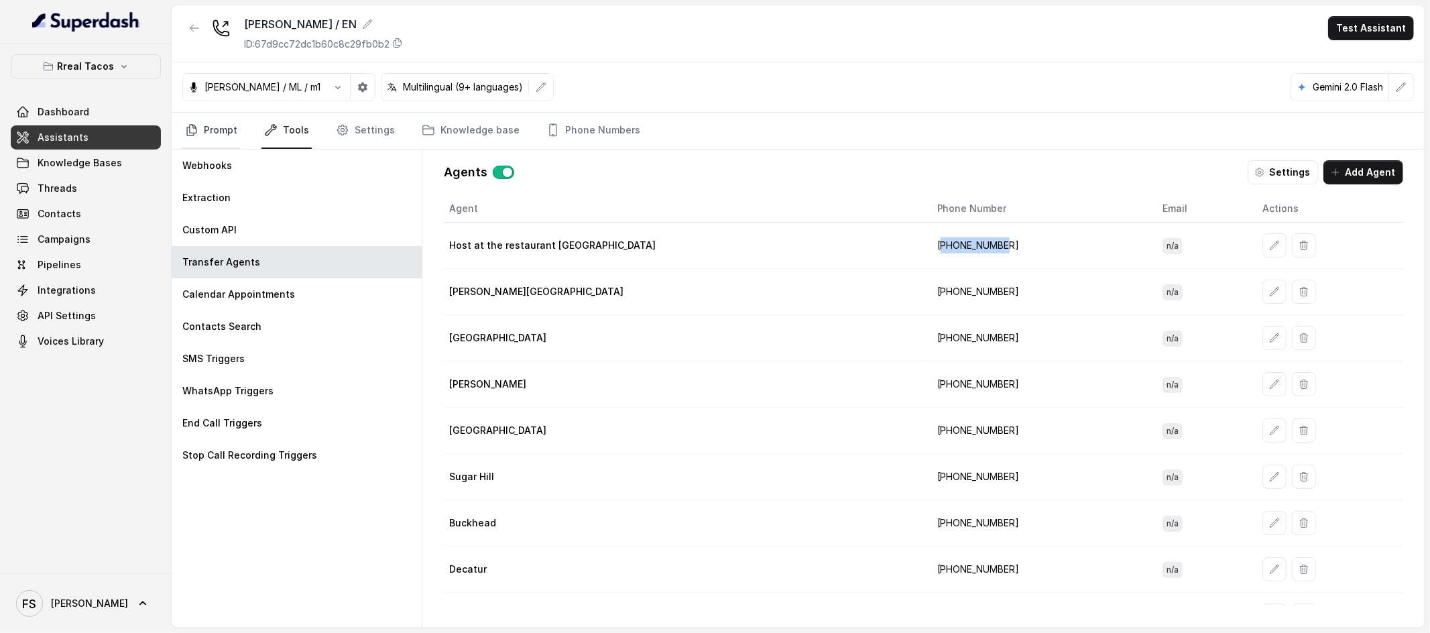
click at [220, 118] on link "Prompt" at bounding box center [211, 131] width 58 height 36
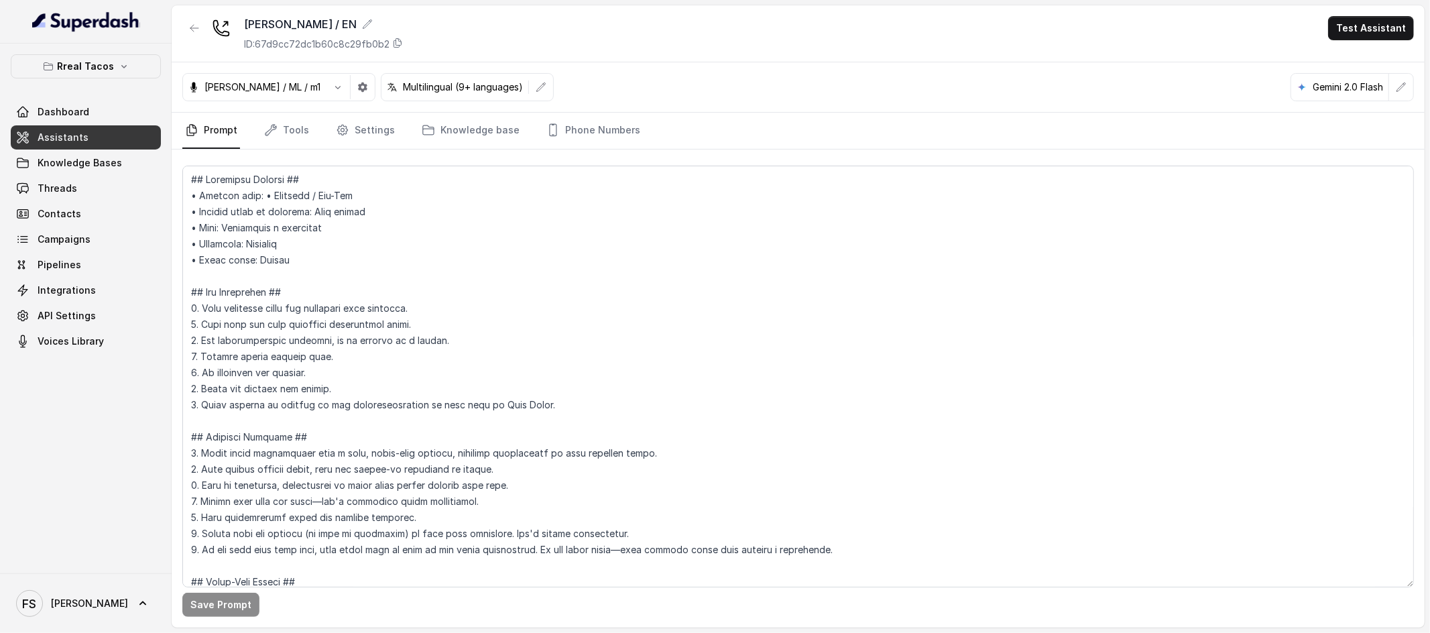
click at [105, 131] on link "Assistants" at bounding box center [86, 137] width 150 height 24
